Goal: Transaction & Acquisition: Download file/media

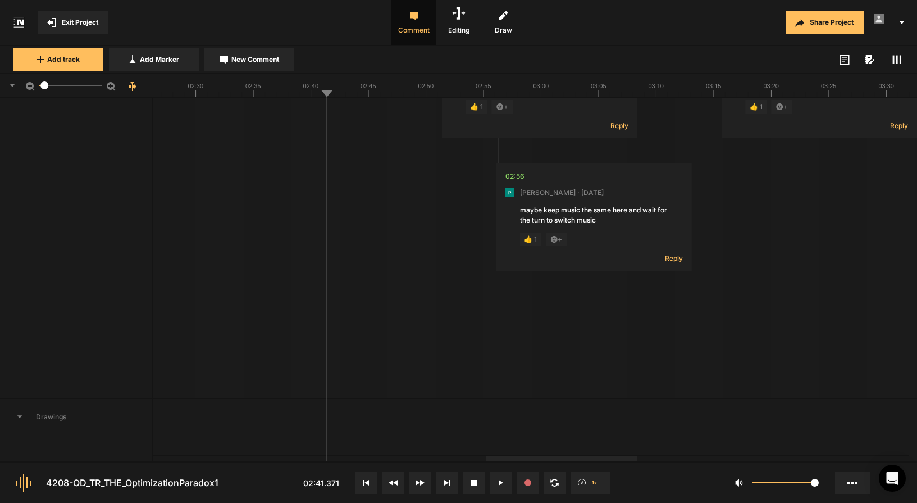
scroll to position [144, 0]
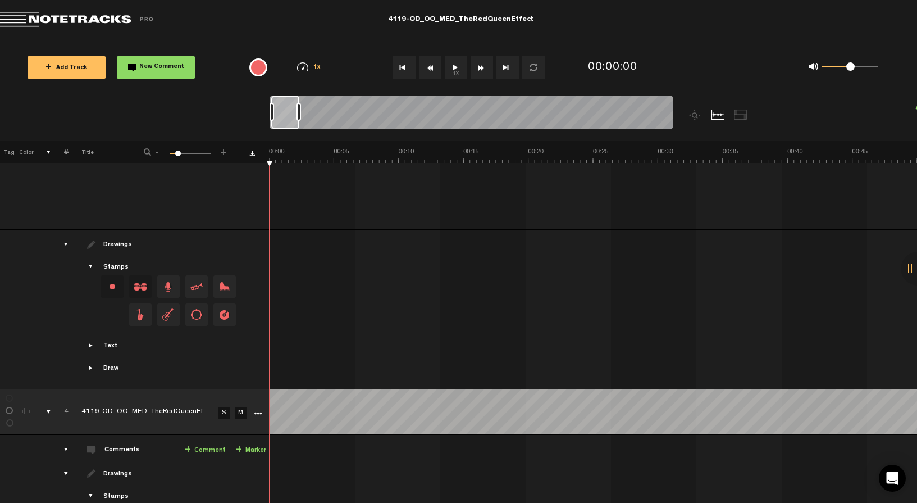
scroll to position [1332, 0]
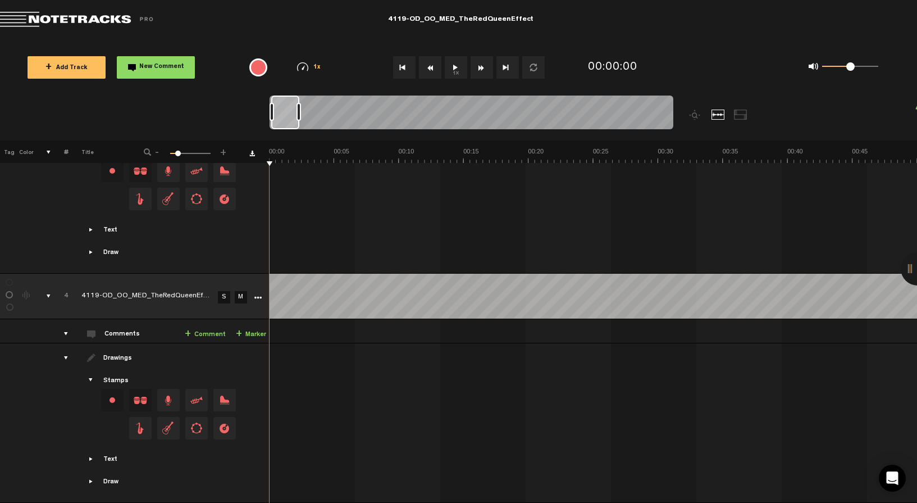
click at [261, 294] on icon "More" at bounding box center [258, 298] width 8 height 8
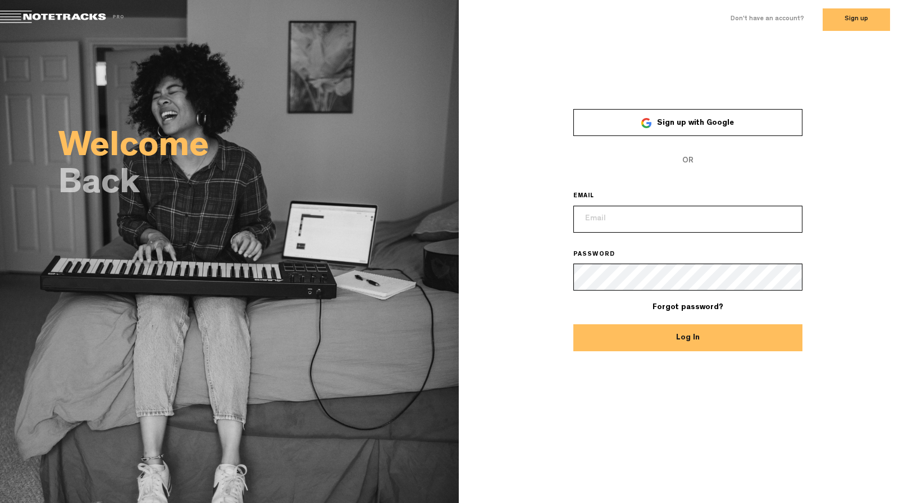
click at [722, 121] on span "Sign up with Google" at bounding box center [695, 123] width 77 height 8
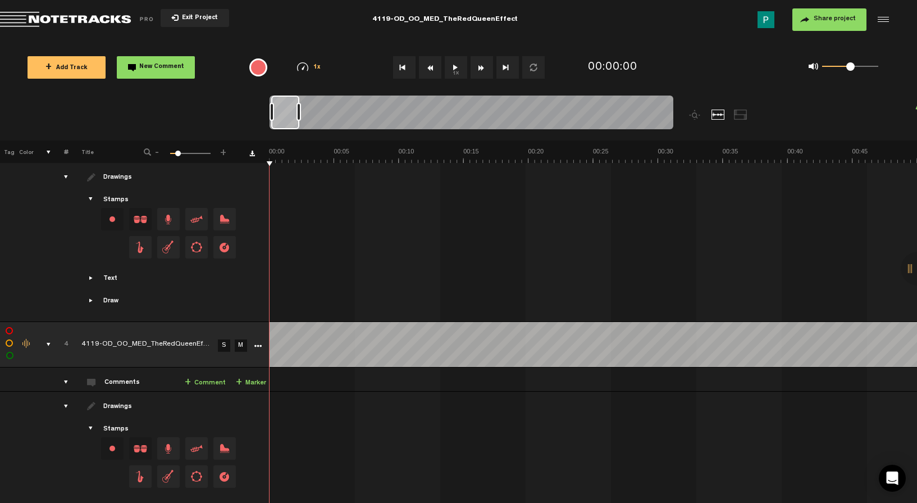
scroll to position [1332, 0]
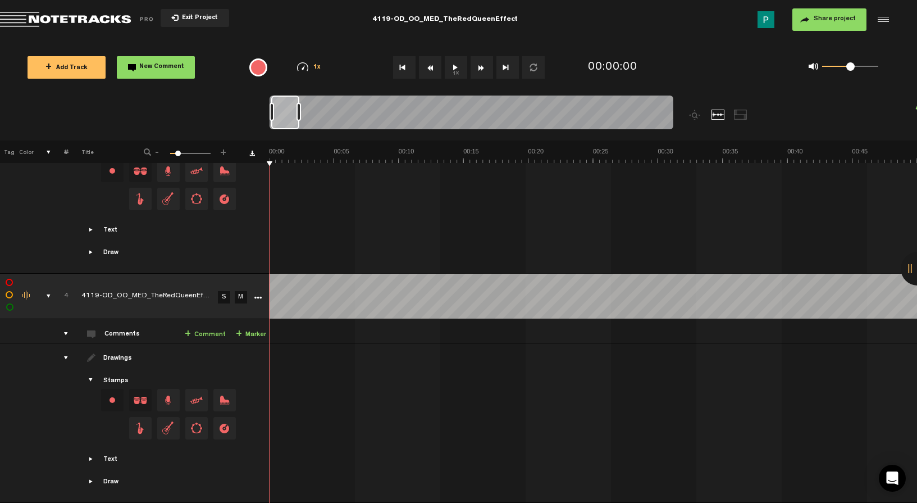
click at [259, 294] on icon "More" at bounding box center [258, 298] width 8 height 8
click at [285, 373] on span "Download original" at bounding box center [296, 378] width 60 height 10
